Goal: Information Seeking & Learning: Learn about a topic

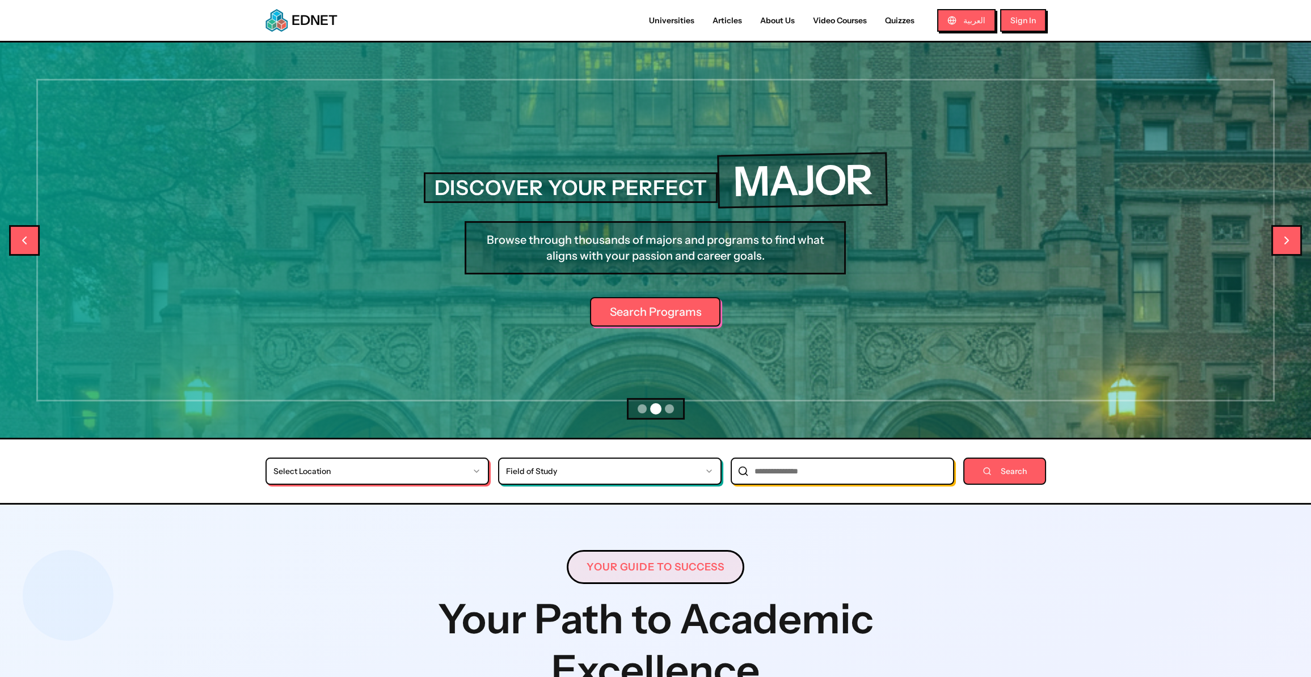
click at [835, 23] on link "Video Courses" at bounding box center [840, 21] width 72 height 12
select select "*"
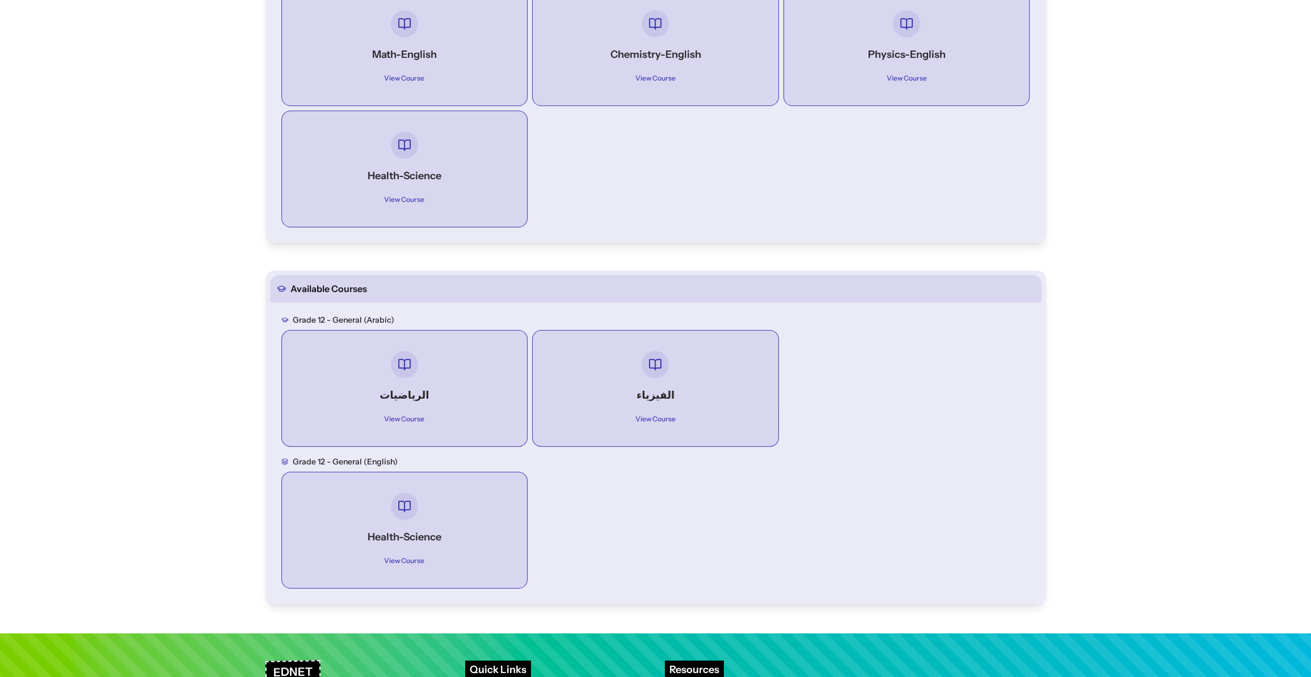
scroll to position [542, 0]
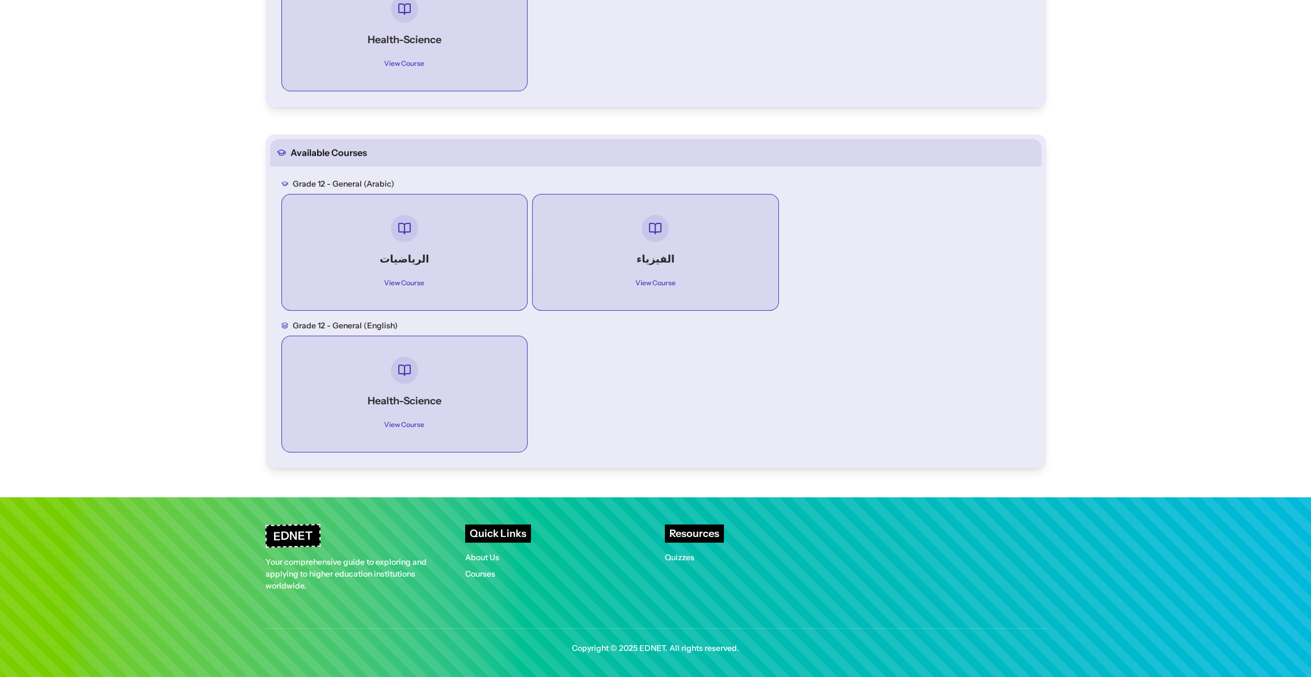
click at [410, 409] on div "View Course" at bounding box center [404, 420] width 205 height 23
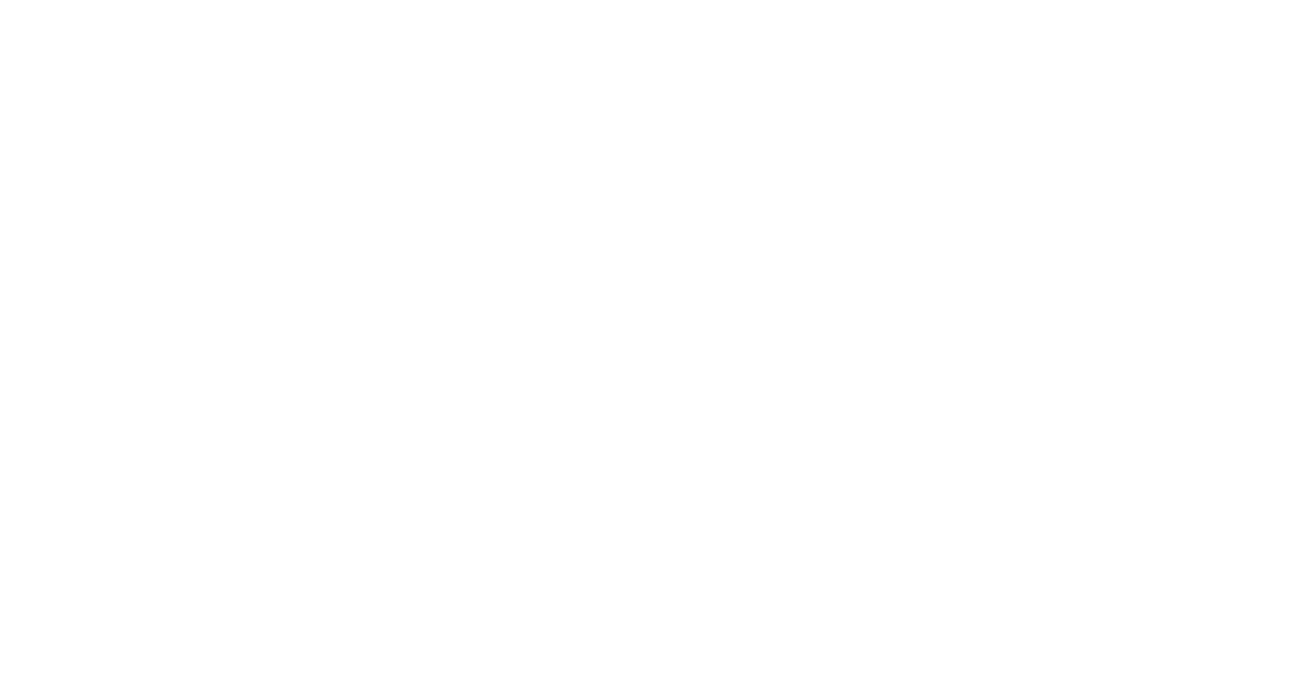
click at [285, 0] on html at bounding box center [658, 0] width 1316 height 0
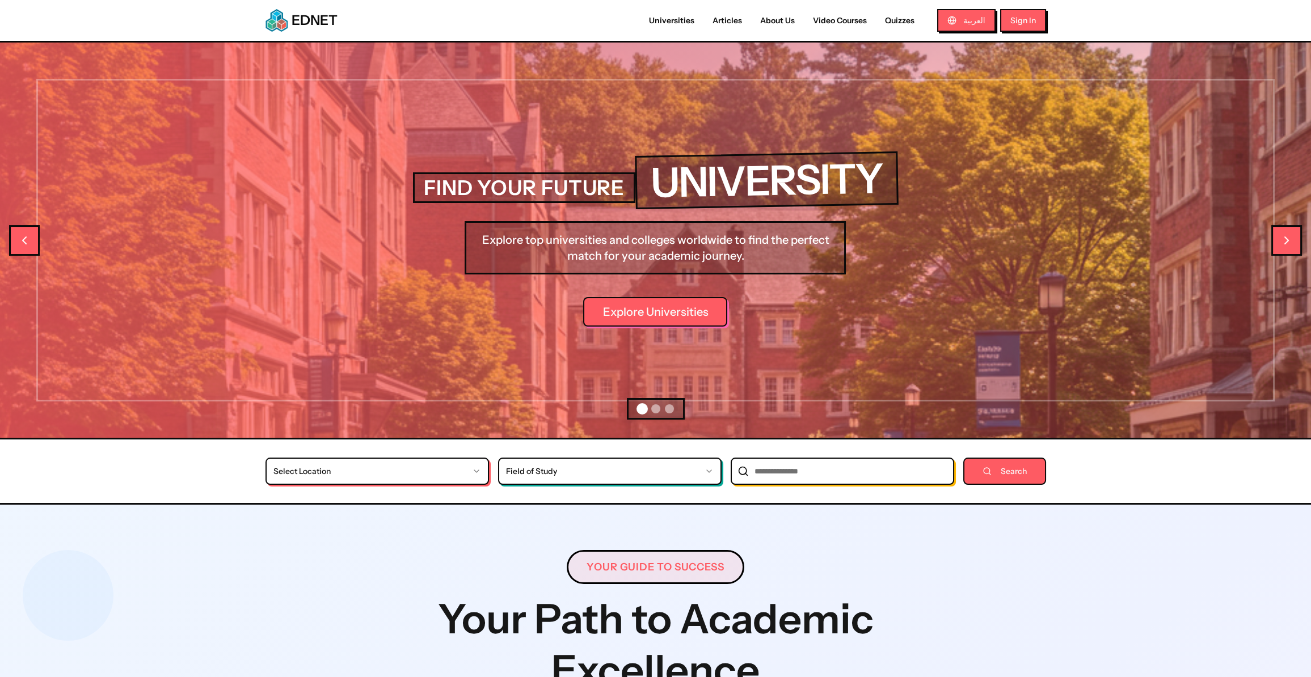
click at [843, 15] on link "Video Courses" at bounding box center [840, 21] width 72 height 12
select select "*"
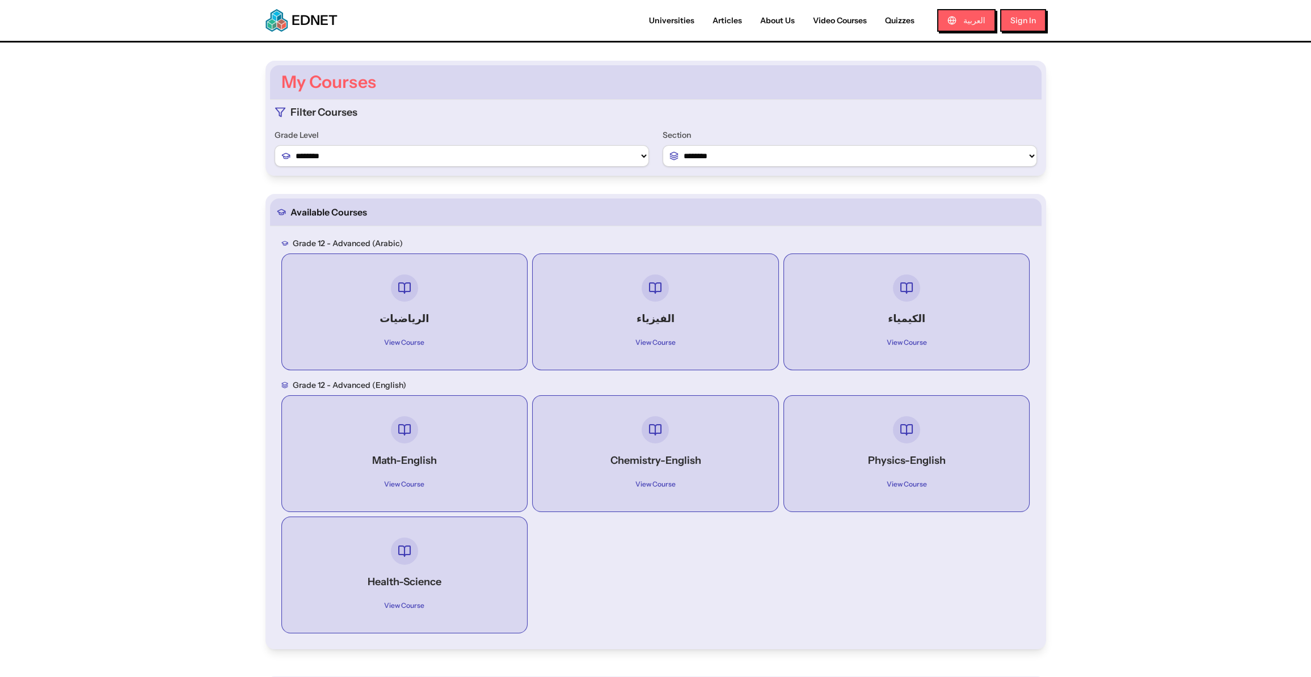
click at [434, 453] on h4 "Math-English" at bounding box center [404, 461] width 205 height 16
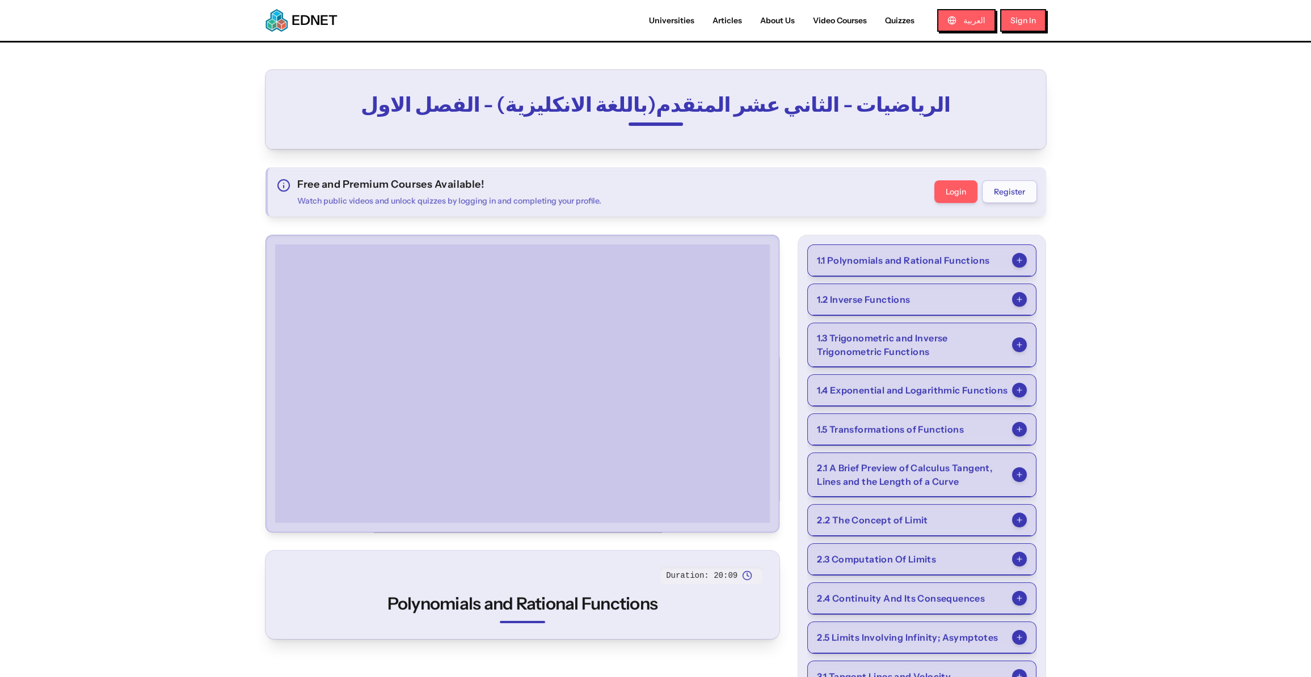
select select "*"
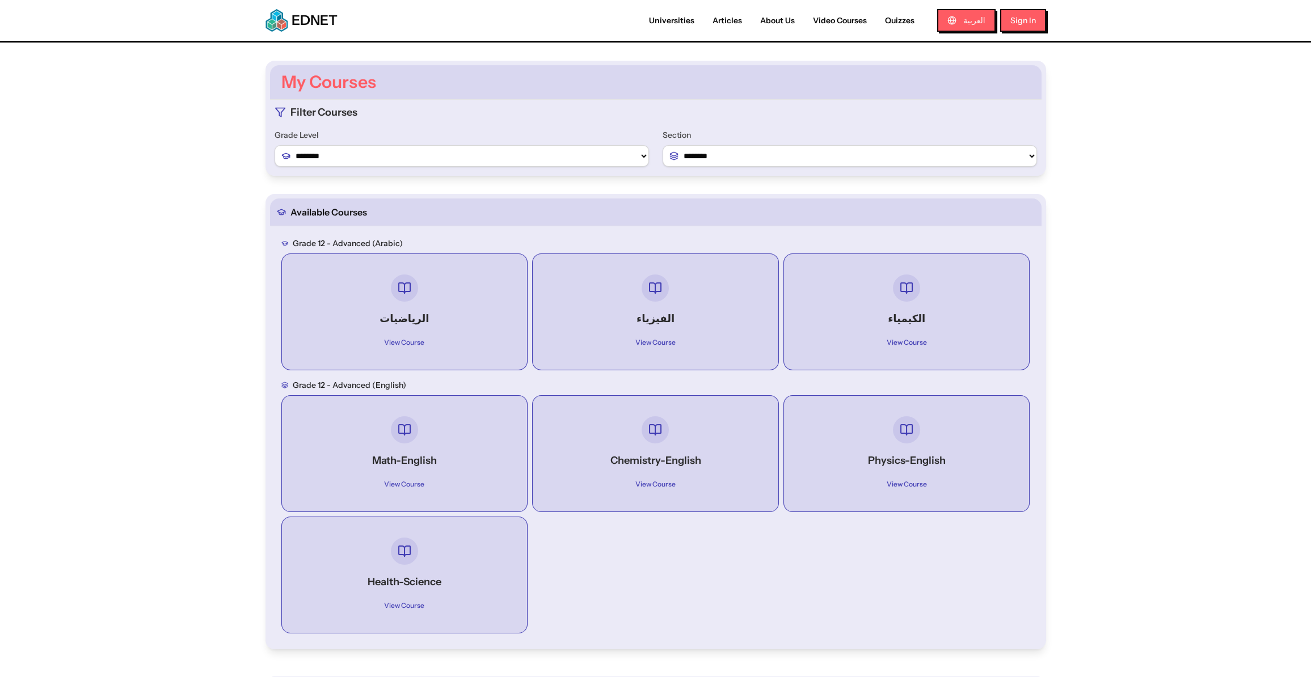
click at [427, 559] on div at bounding box center [404, 551] width 205 height 27
click at [428, 416] on div at bounding box center [404, 429] width 205 height 27
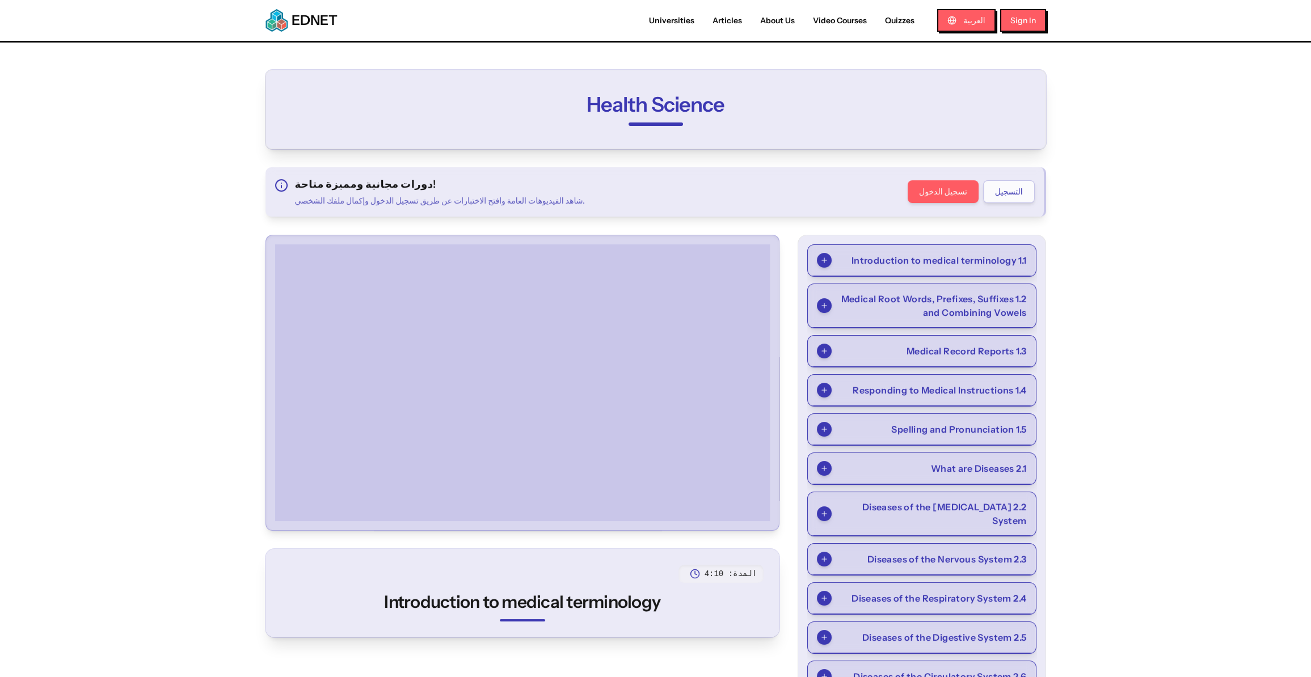
click at [133, 217] on main "Health Science دورات مجانية ومميزة متاحة! شاهد الفيديوهات العامة وافتح الاختبار…" at bounding box center [655, 553] width 1311 height 1020
click at [275, 20] on img at bounding box center [276, 20] width 23 height 23
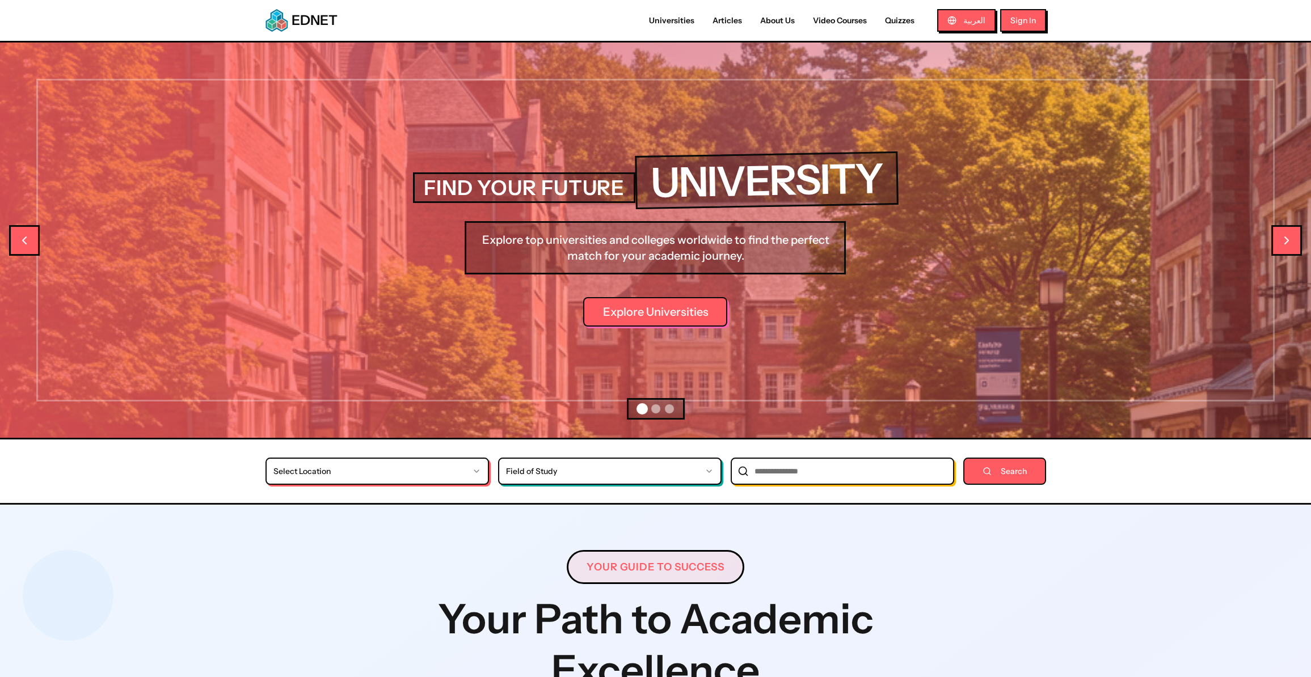
click at [837, 20] on link "Video Courses" at bounding box center [840, 21] width 72 height 12
select select "*"
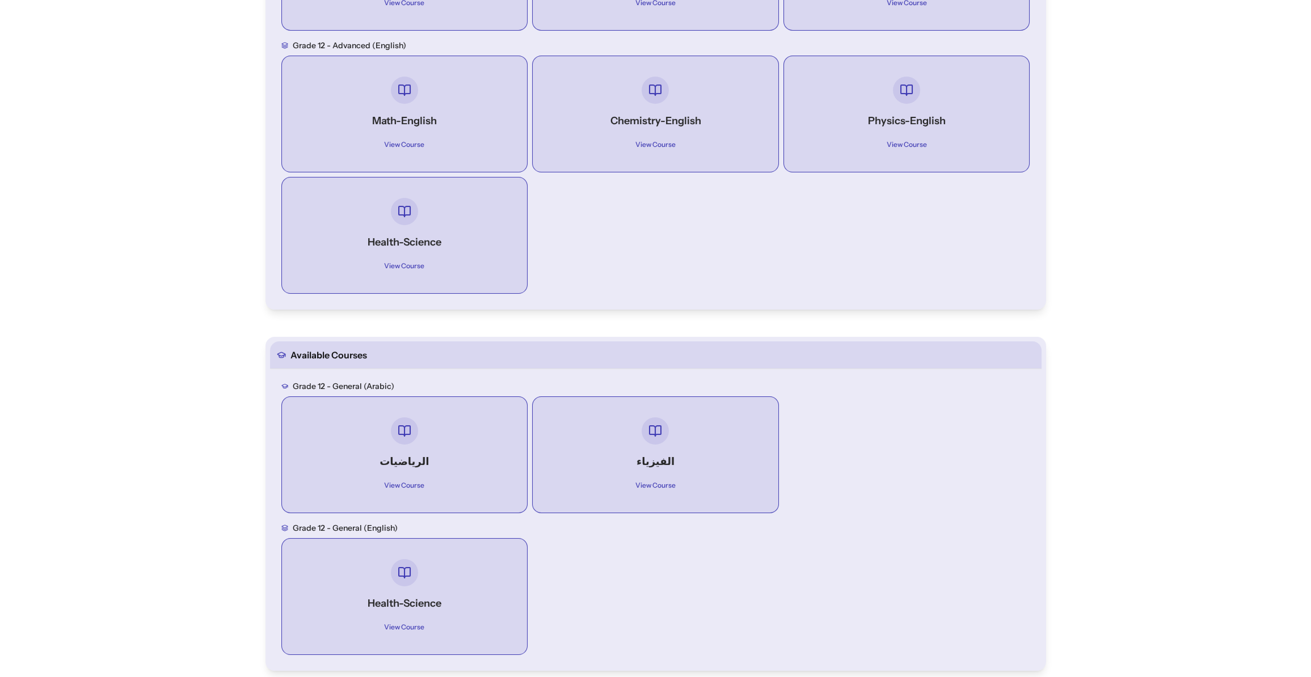
scroll to position [336, 0]
drag, startPoint x: 334, startPoint y: 386, endPoint x: 362, endPoint y: 382, distance: 28.7
click at [361, 384] on h3 "Grade 12 - general (Arabic)" at bounding box center [344, 389] width 102 height 11
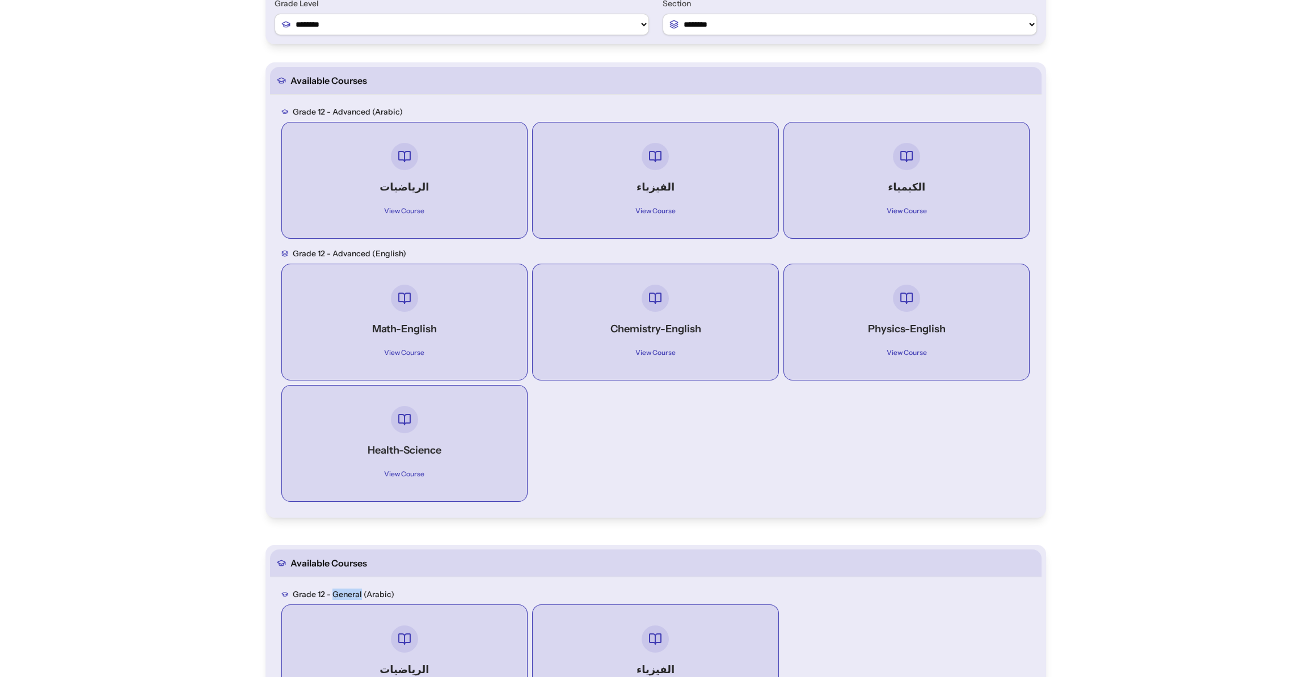
scroll to position [130, 0]
drag, startPoint x: 370, startPoint y: 114, endPoint x: 402, endPoint y: 113, distance: 31.8
click at [402, 113] on div "Grade 12 - advanced (Arabic)" at bounding box center [655, 113] width 749 height 11
drag, startPoint x: 357, startPoint y: 251, endPoint x: 383, endPoint y: 253, distance: 26.1
click at [385, 253] on h3 "Grade 12 - advanced (English)" at bounding box center [349, 255] width 113 height 11
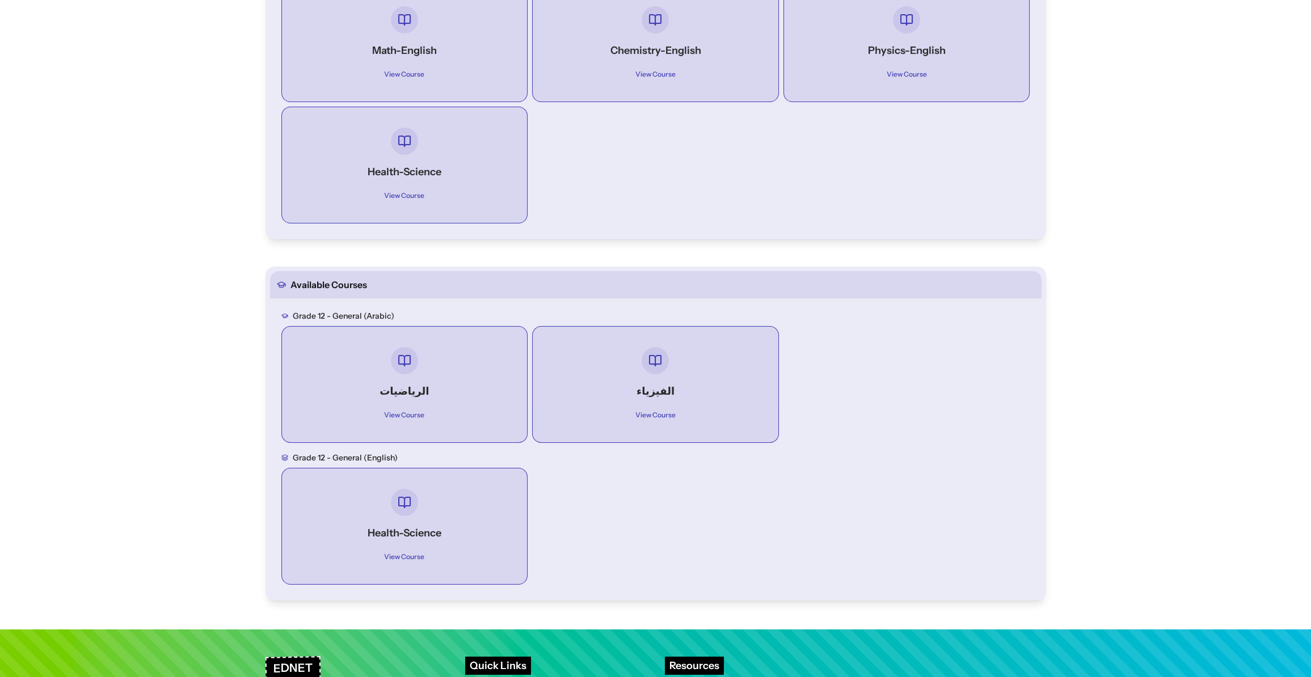
scroll to position [440, 0]
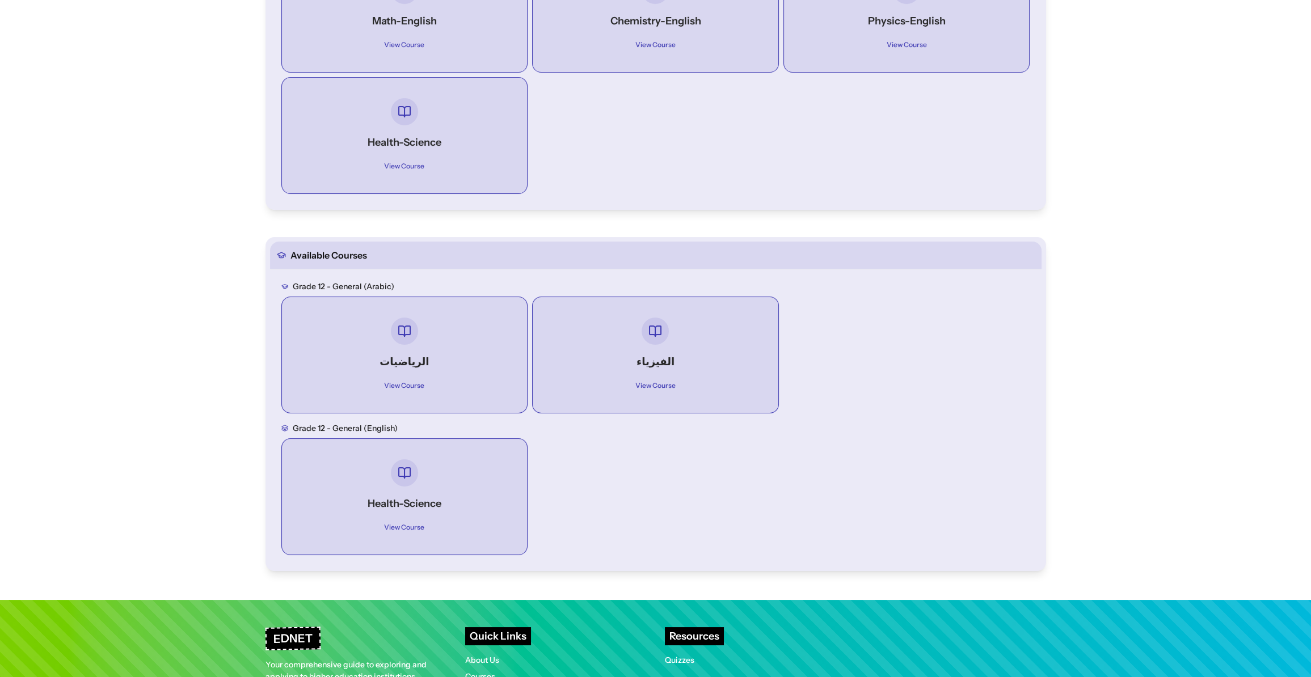
drag, startPoint x: 122, startPoint y: 423, endPoint x: 138, endPoint y: 410, distance: 20.6
click at [121, 423] on main "**********" at bounding box center [655, 100] width 1311 height 995
click at [63, 189] on main "**********" at bounding box center [655, 100] width 1311 height 995
click at [115, 203] on main "**********" at bounding box center [655, 100] width 1311 height 995
